Goal: Contribute content: Add original content to the website for others to see

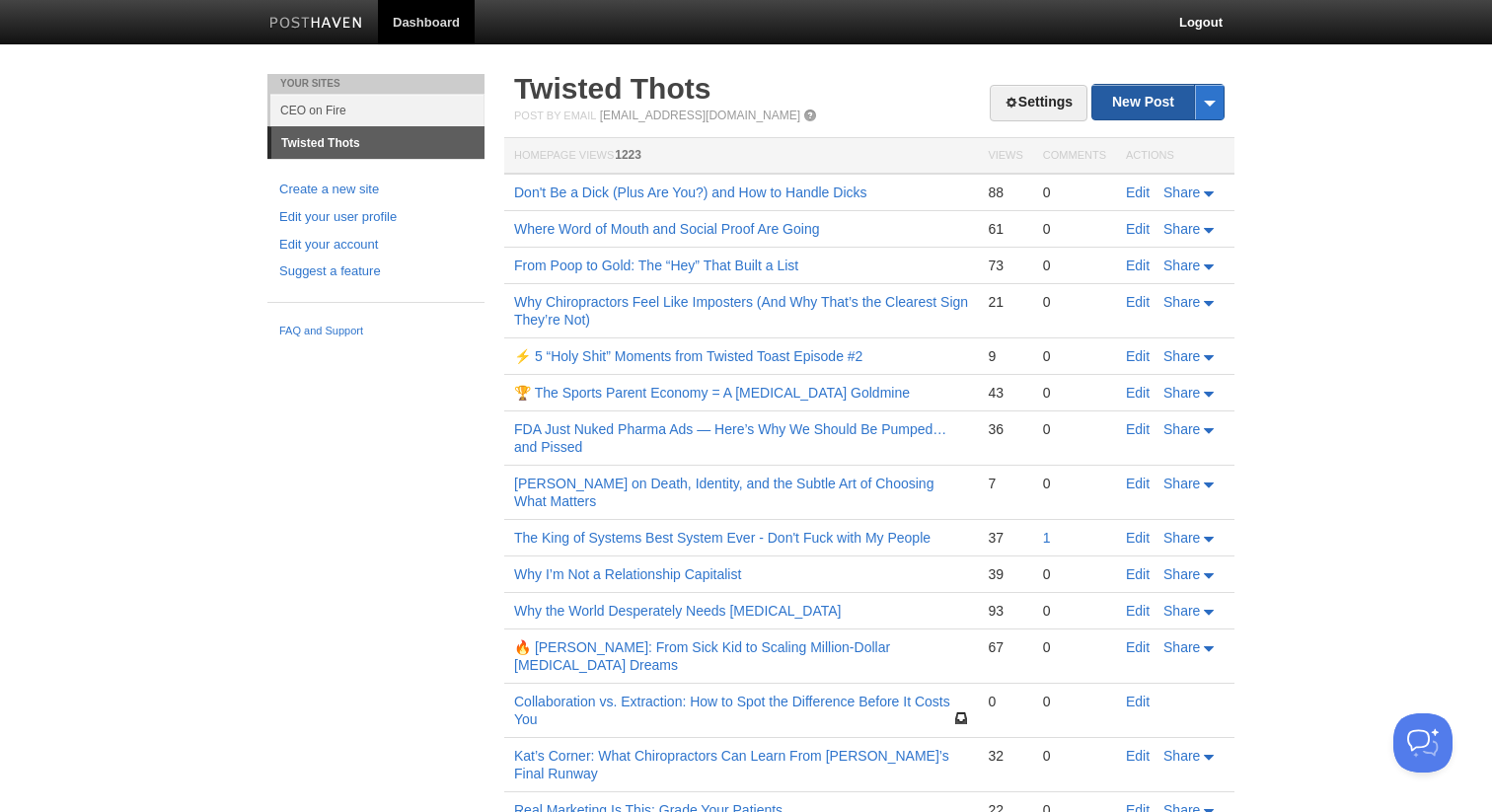
click at [1136, 101] on link "New Post" at bounding box center [1157, 102] width 131 height 35
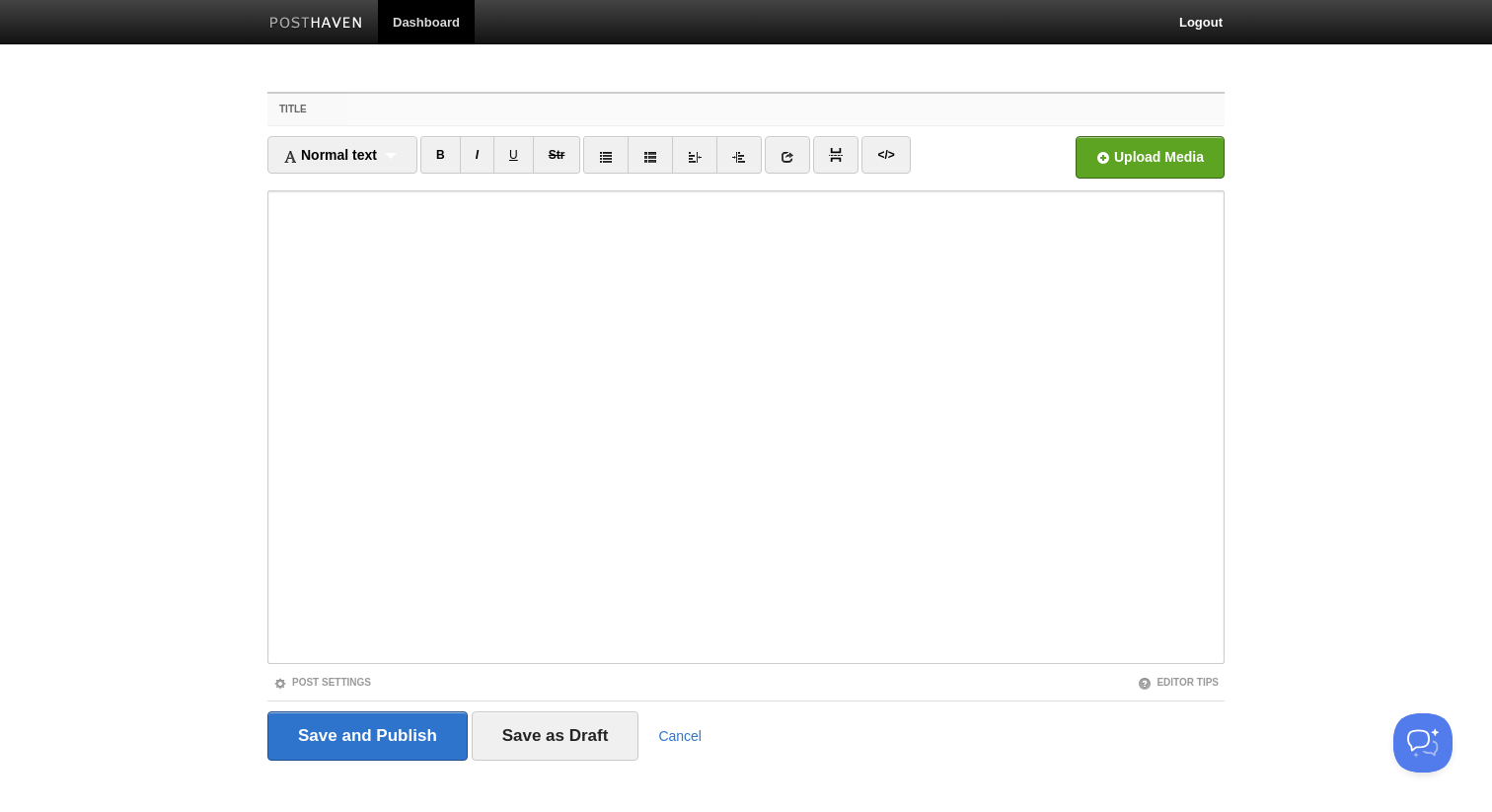
click at [576, 105] on input "Title" at bounding box center [786, 110] width 877 height 32
type input "The Future of AI Ads"
click at [436, 743] on input "Save and Publish" at bounding box center [368, 735] width 200 height 49
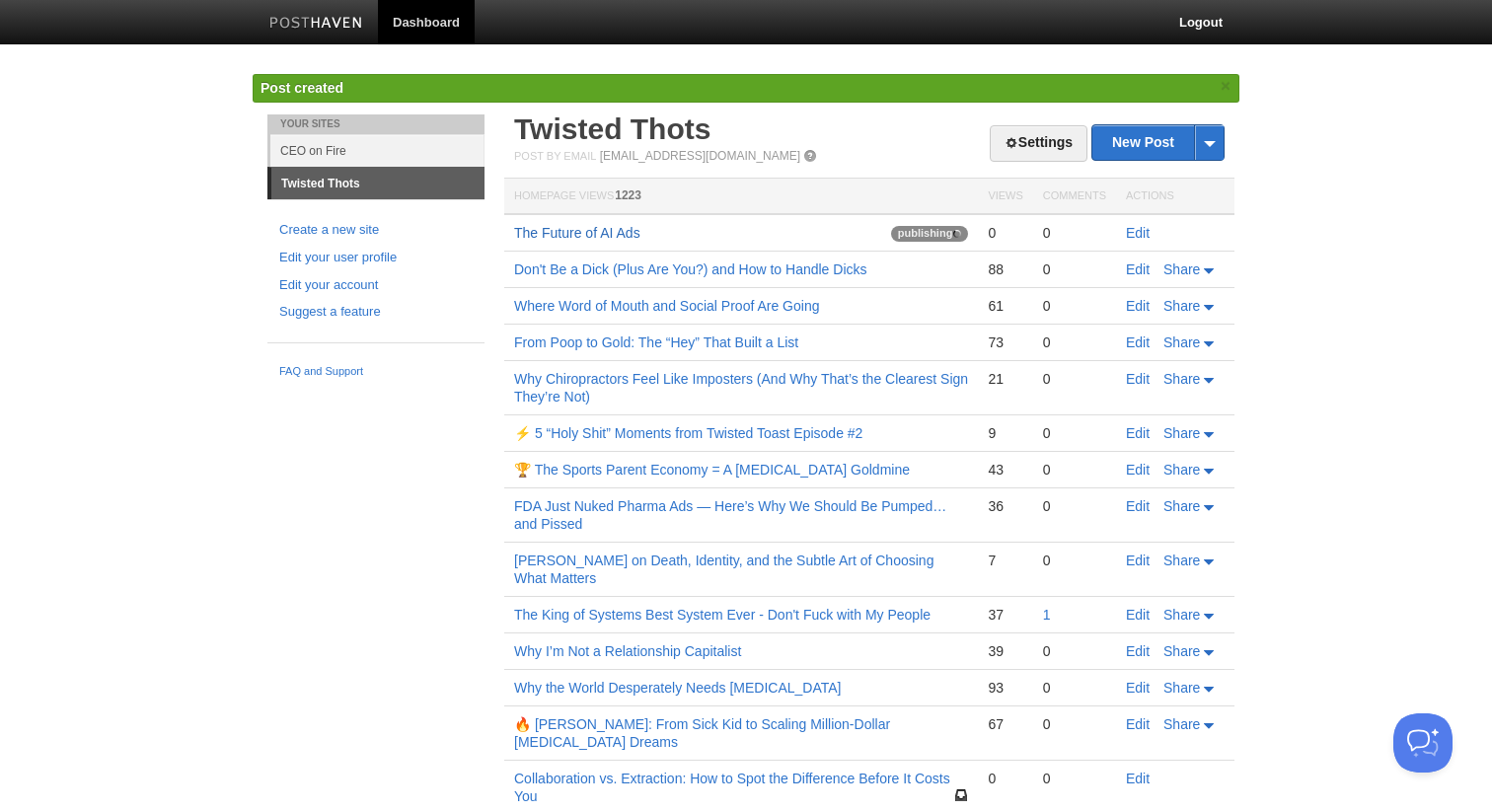
click at [565, 232] on link "The Future of AI Ads" at bounding box center [577, 233] width 126 height 16
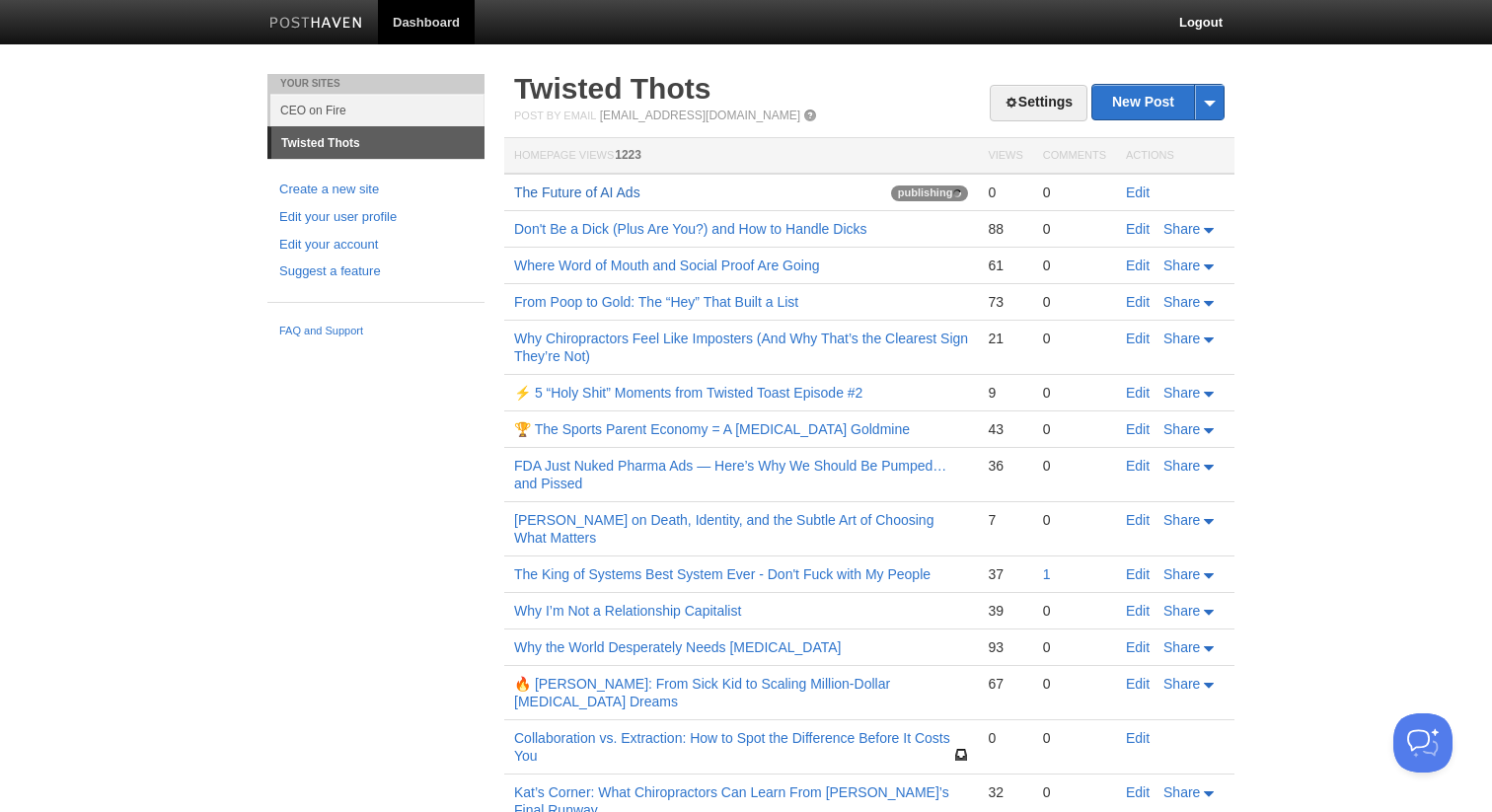
click at [581, 197] on link "The Future of AI Ads" at bounding box center [577, 193] width 126 height 16
click at [628, 197] on link "The Future of AI Ads" at bounding box center [577, 193] width 126 height 16
click at [619, 199] on link "The Future of AI Ads" at bounding box center [577, 193] width 126 height 16
